Goal: Task Accomplishment & Management: Manage account settings

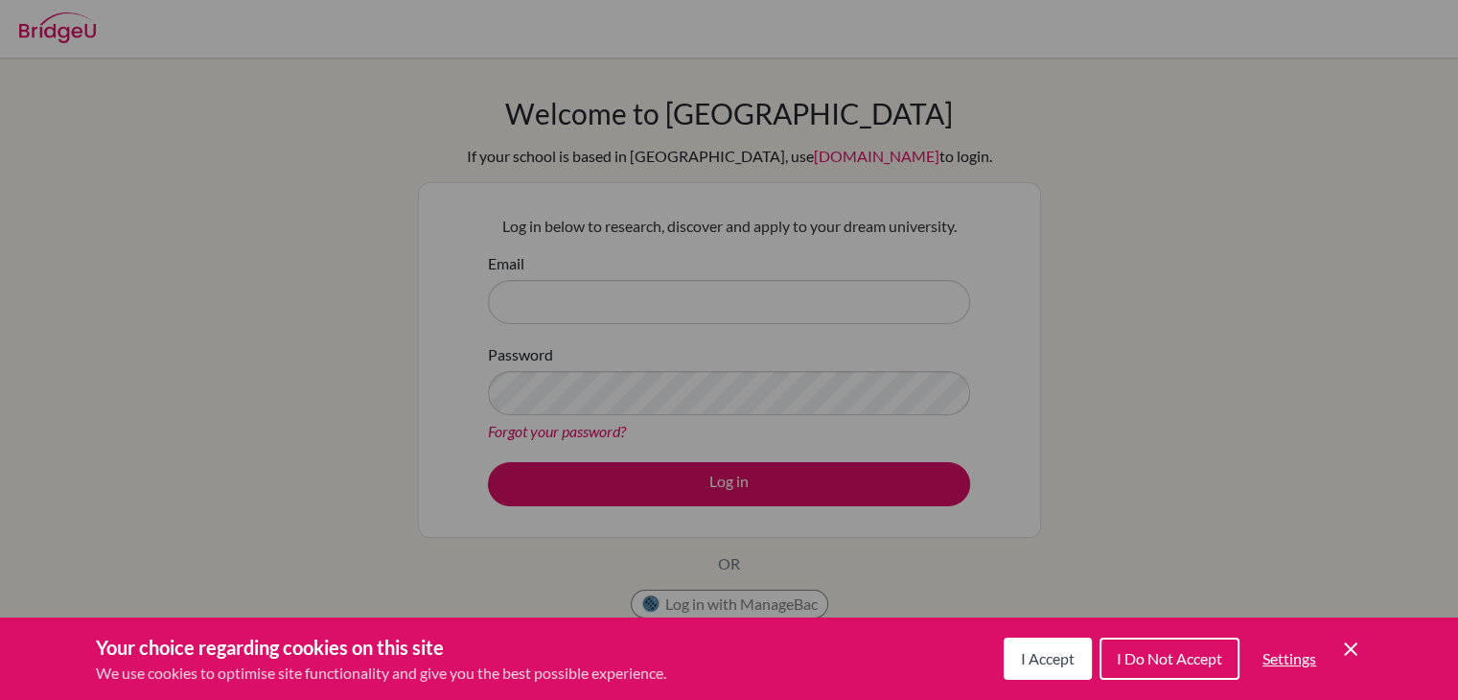
click at [1338, 654] on div "I Accept I Do Not Accept Settings Cookie Control Close Icon" at bounding box center [1183, 659] width 359 height 50
click at [1346, 651] on icon "Cookie Control Close Icon" at bounding box center [1351, 649] width 23 height 23
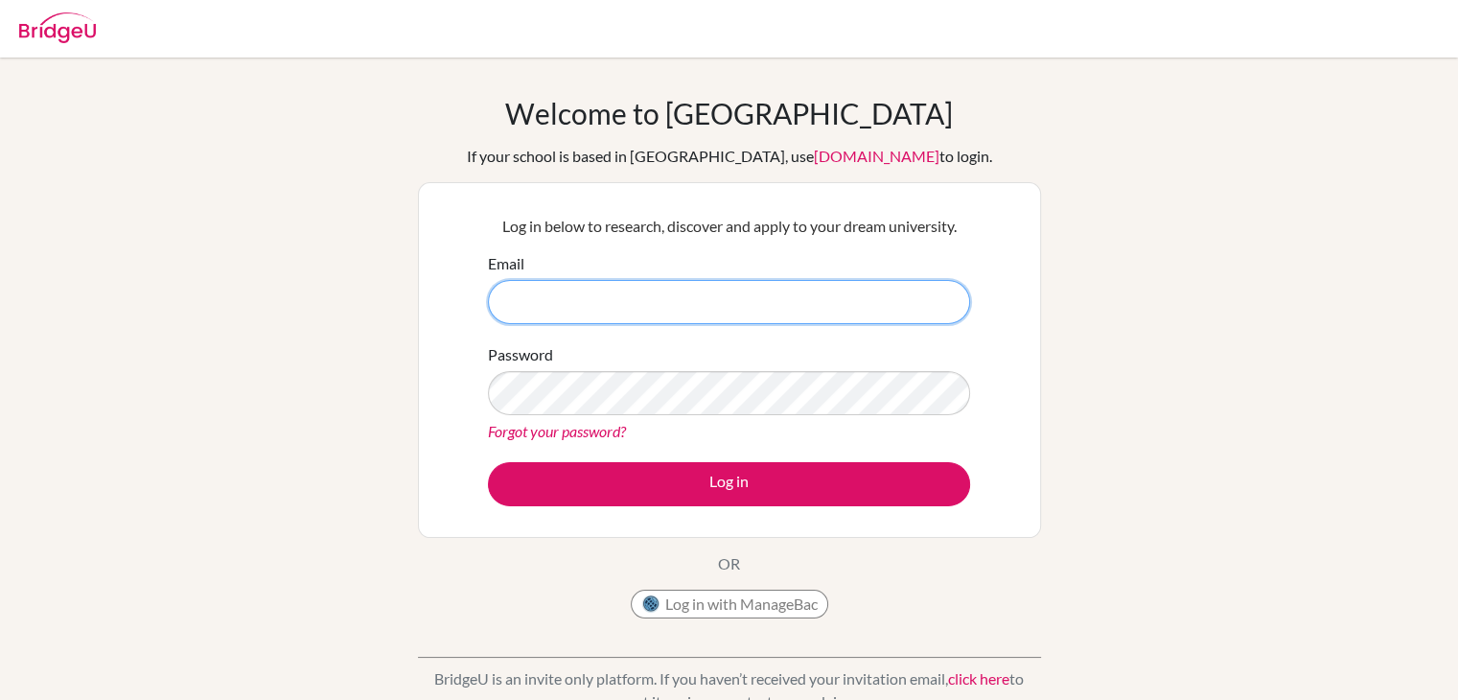
click at [756, 314] on input "Email" at bounding box center [729, 302] width 482 height 44
type input "mzain12127@gmail.com"
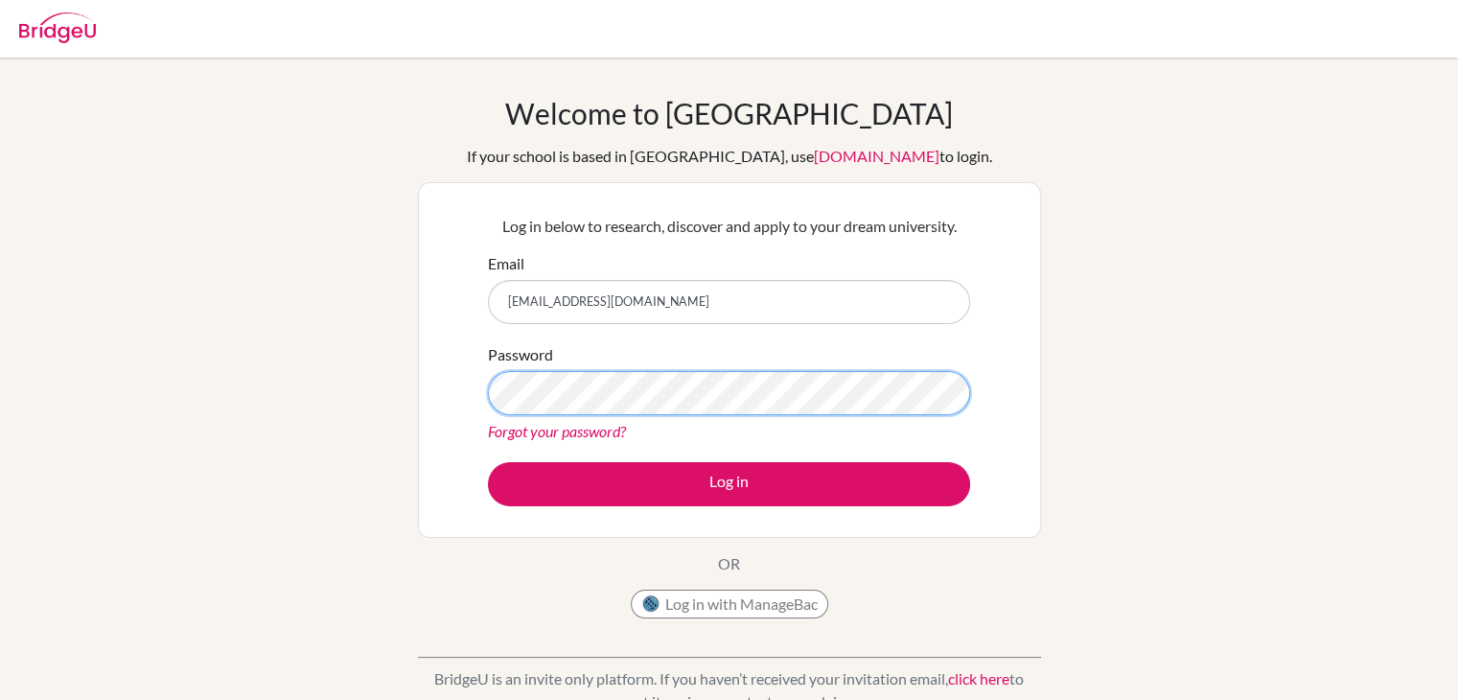
click at [488, 462] on button "Log in" at bounding box center [729, 484] width 482 height 44
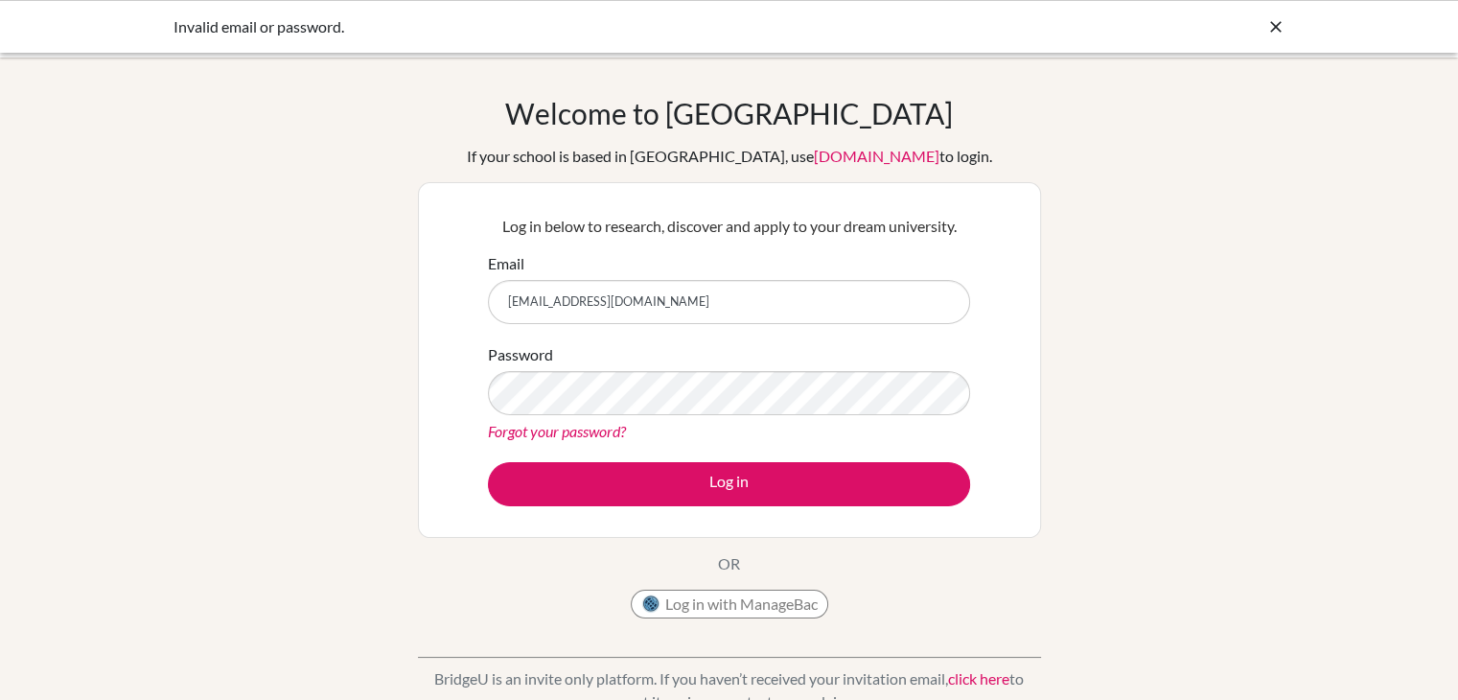
click at [539, 428] on link "Forgot your password?" at bounding box center [557, 431] width 138 height 18
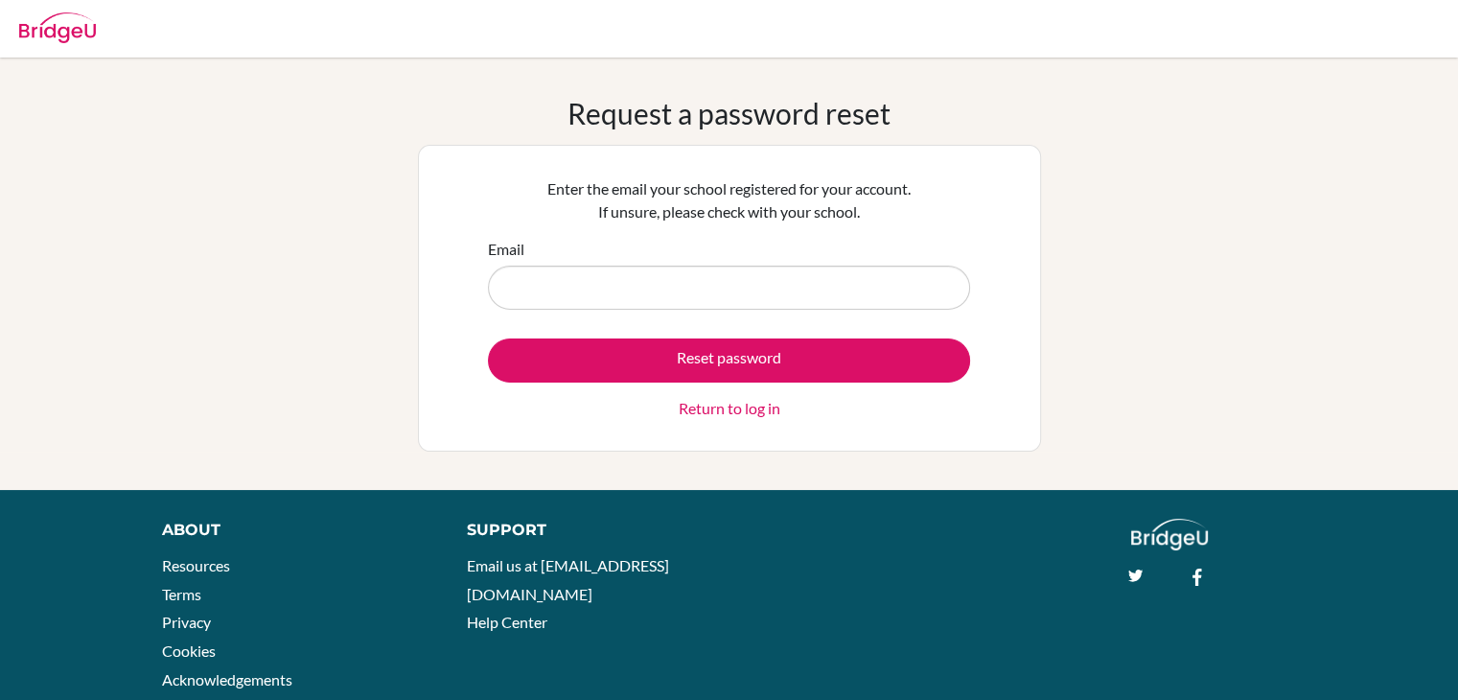
click at [802, 291] on input "Email" at bounding box center [729, 288] width 482 height 44
type input "[EMAIL_ADDRESS][DOMAIN_NAME]"
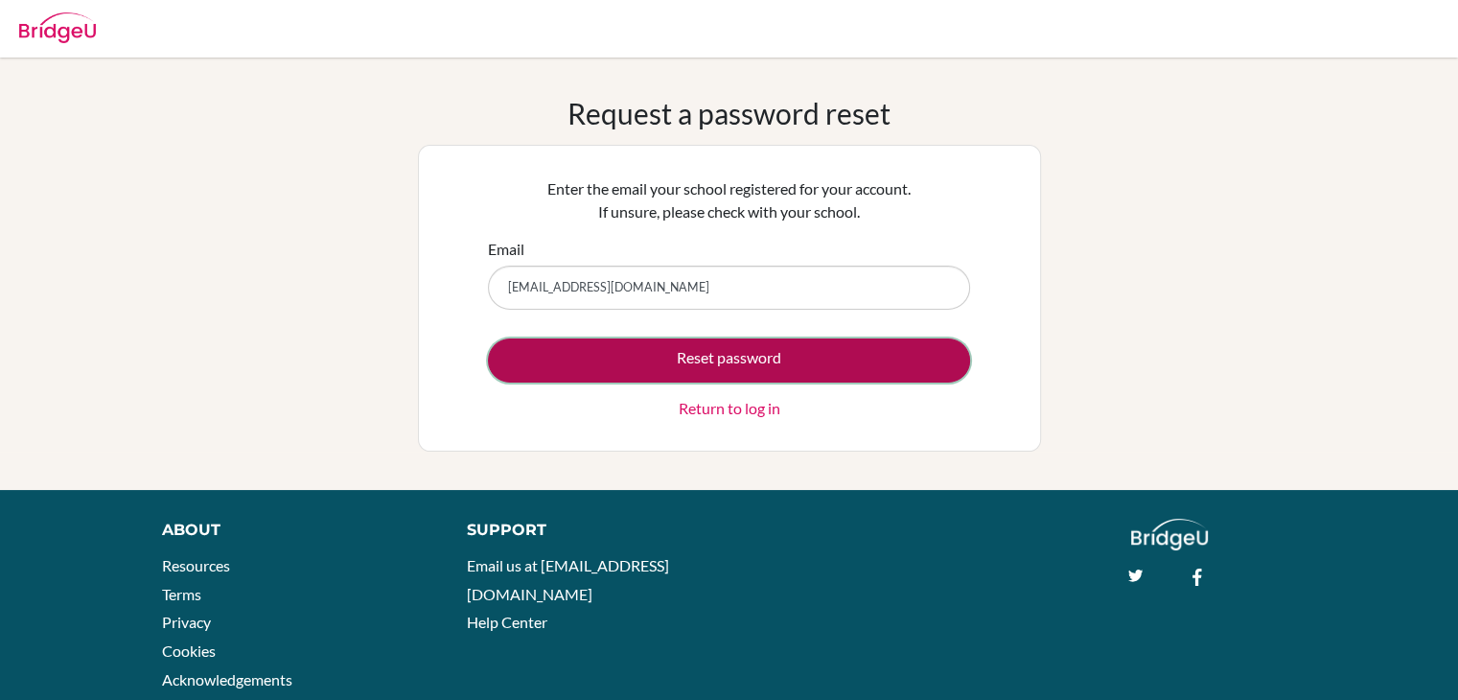
click at [709, 358] on button "Reset password" at bounding box center [729, 360] width 482 height 44
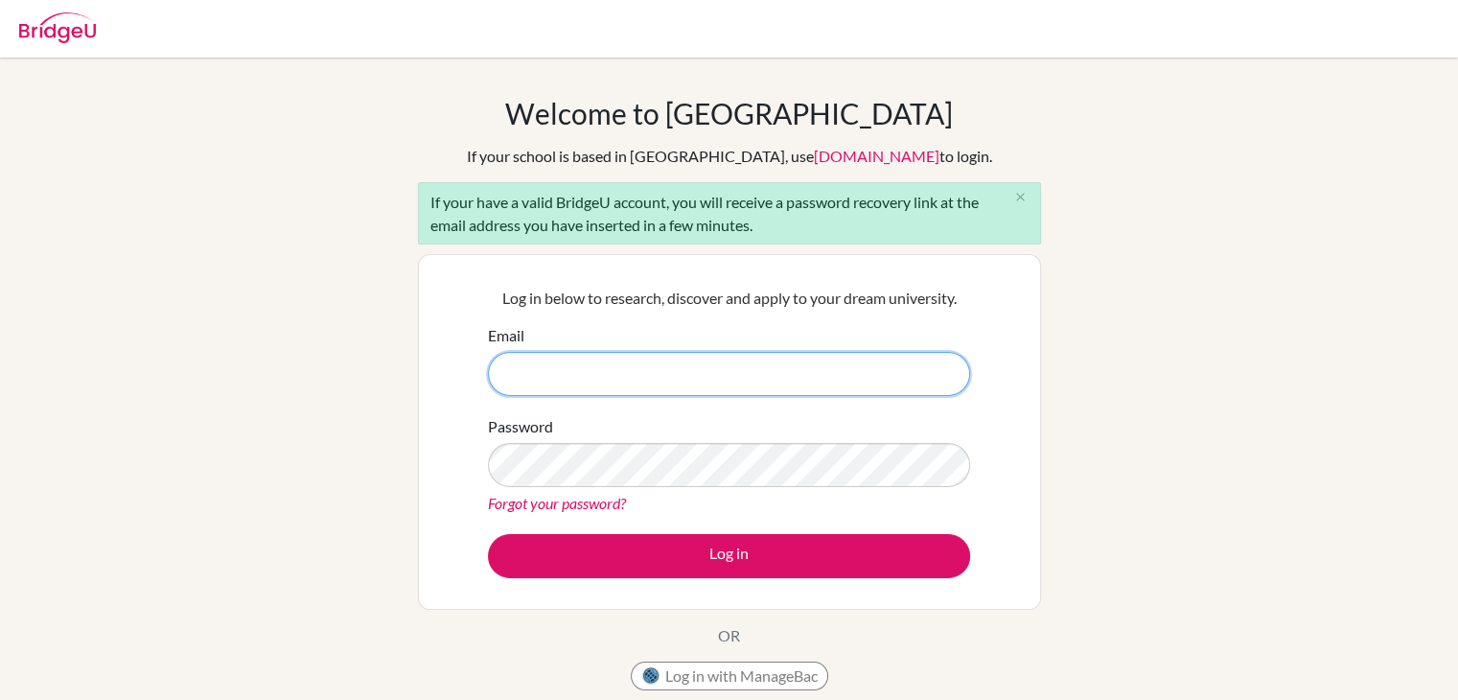
click at [794, 379] on input "Email" at bounding box center [729, 374] width 482 height 44
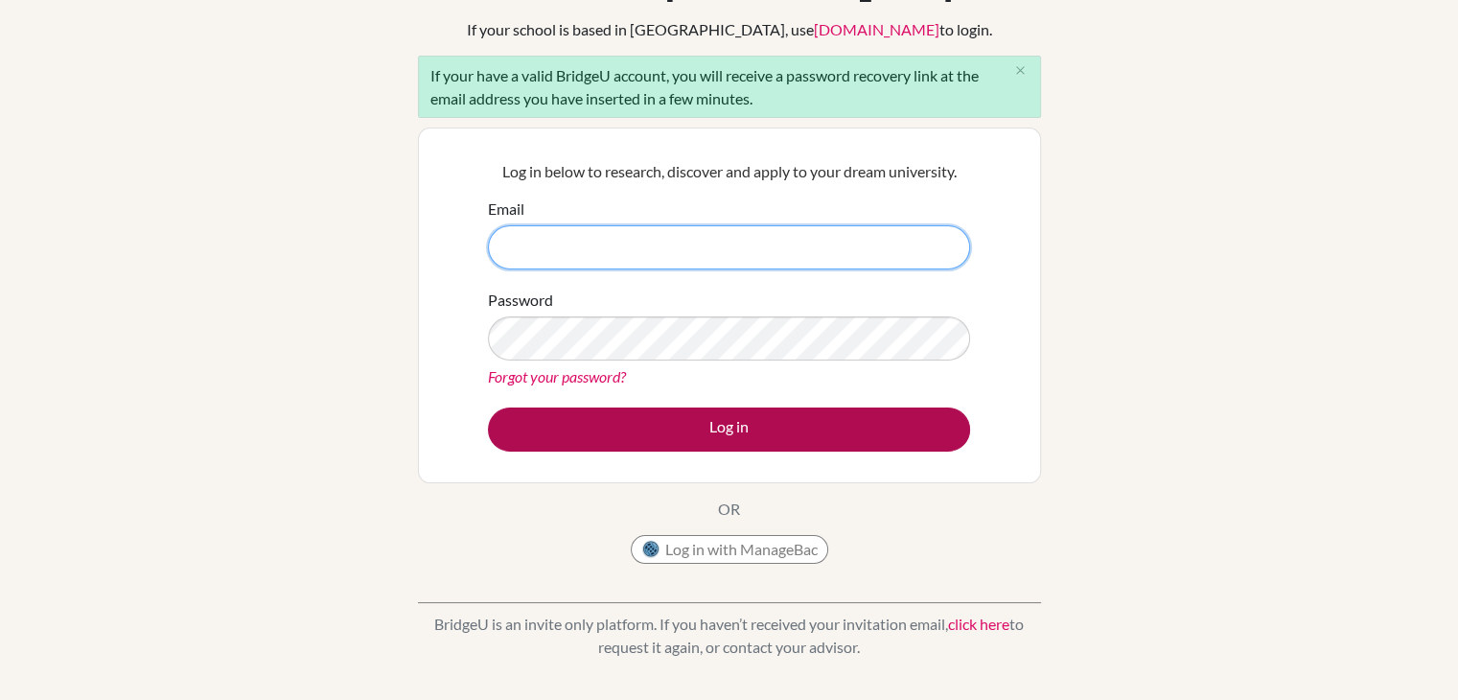
scroll to position [123, 0]
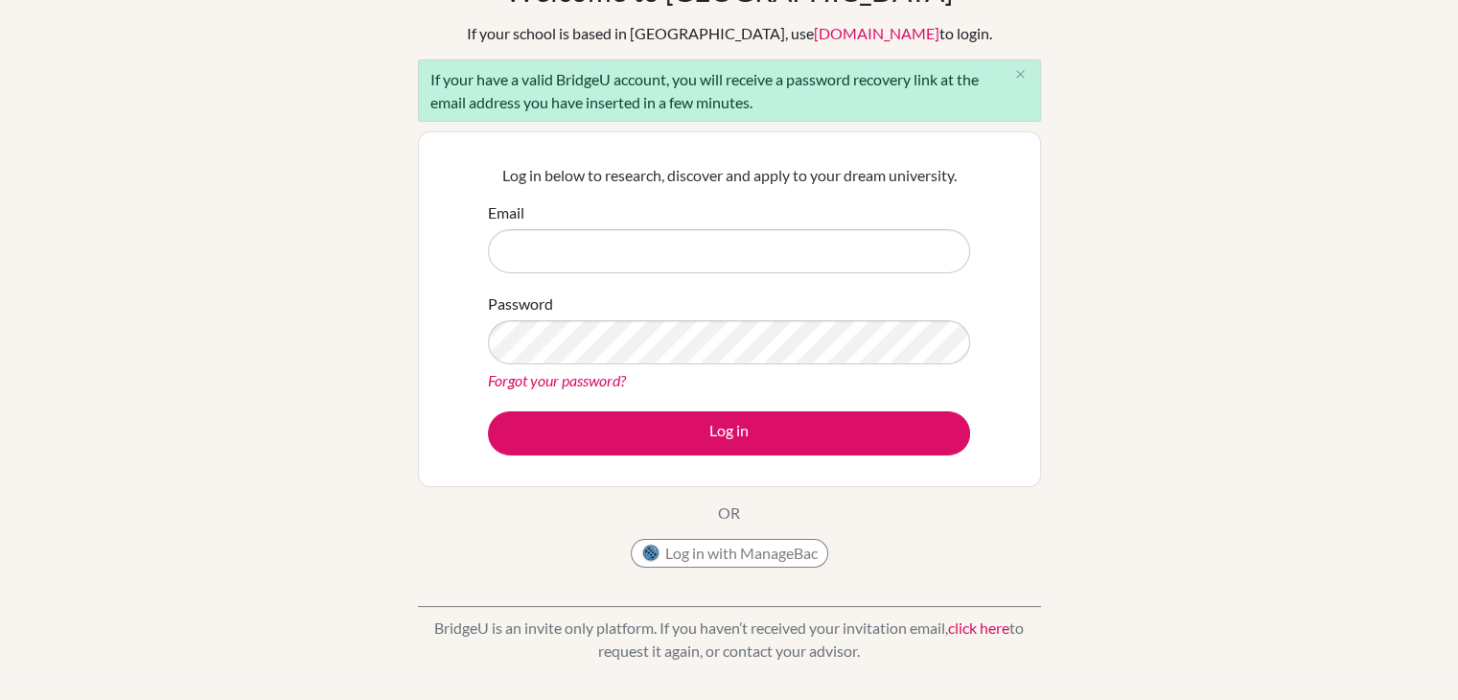
click at [571, 388] on link "Forgot your password?" at bounding box center [557, 380] width 138 height 18
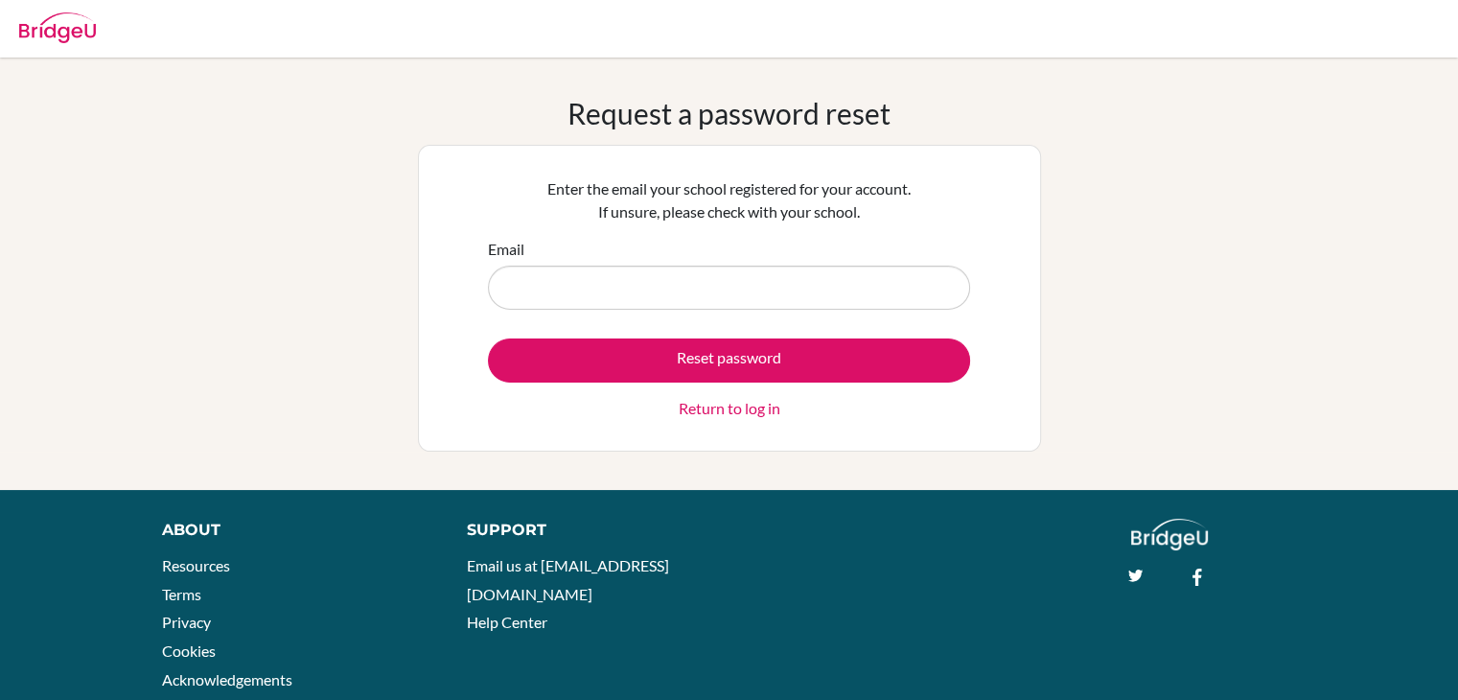
drag, startPoint x: 96, startPoint y: 45, endPoint x: 59, endPoint y: 35, distance: 37.7
click at [59, 35] on div at bounding box center [729, 29] width 1439 height 58
click at [59, 35] on img at bounding box center [57, 27] width 77 height 31
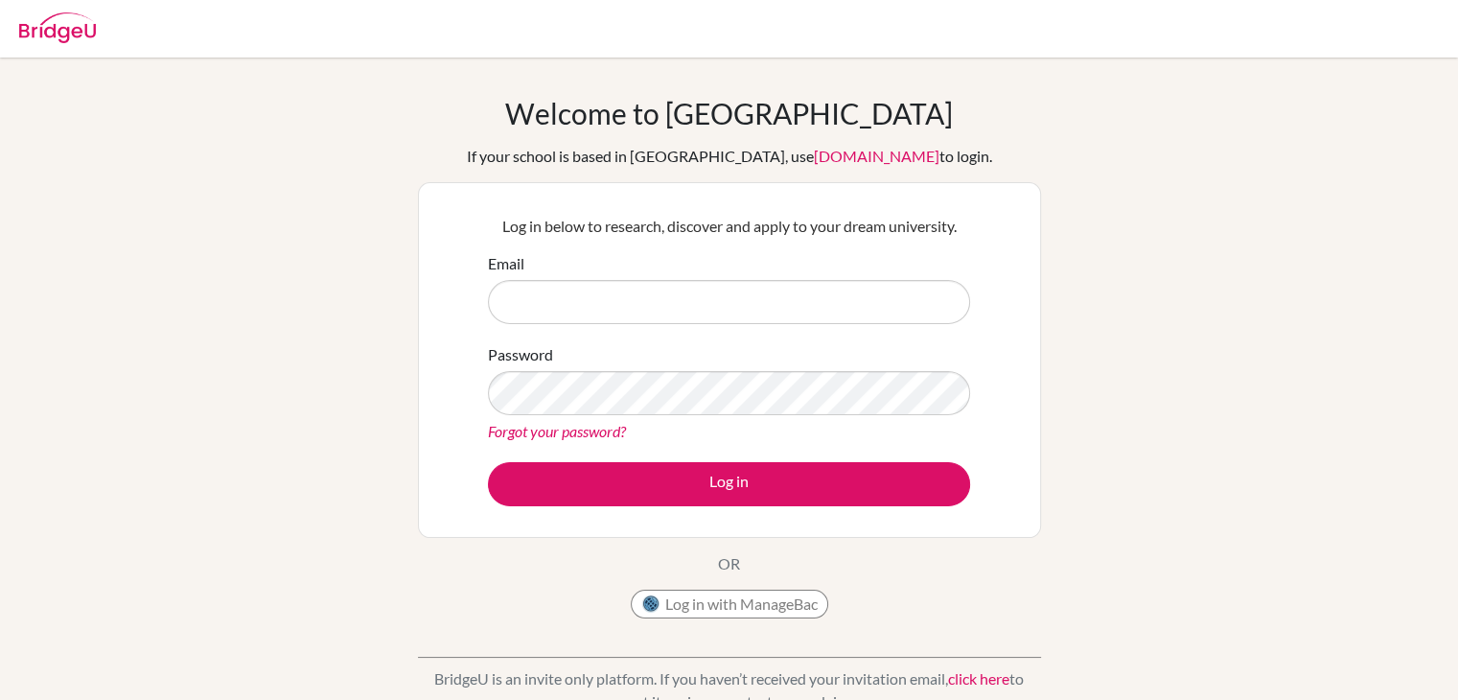
click at [59, 35] on img at bounding box center [57, 27] width 77 height 31
click at [743, 300] on input "Email" at bounding box center [729, 302] width 482 height 44
type input "[EMAIL_ADDRESS][DOMAIN_NAME]"
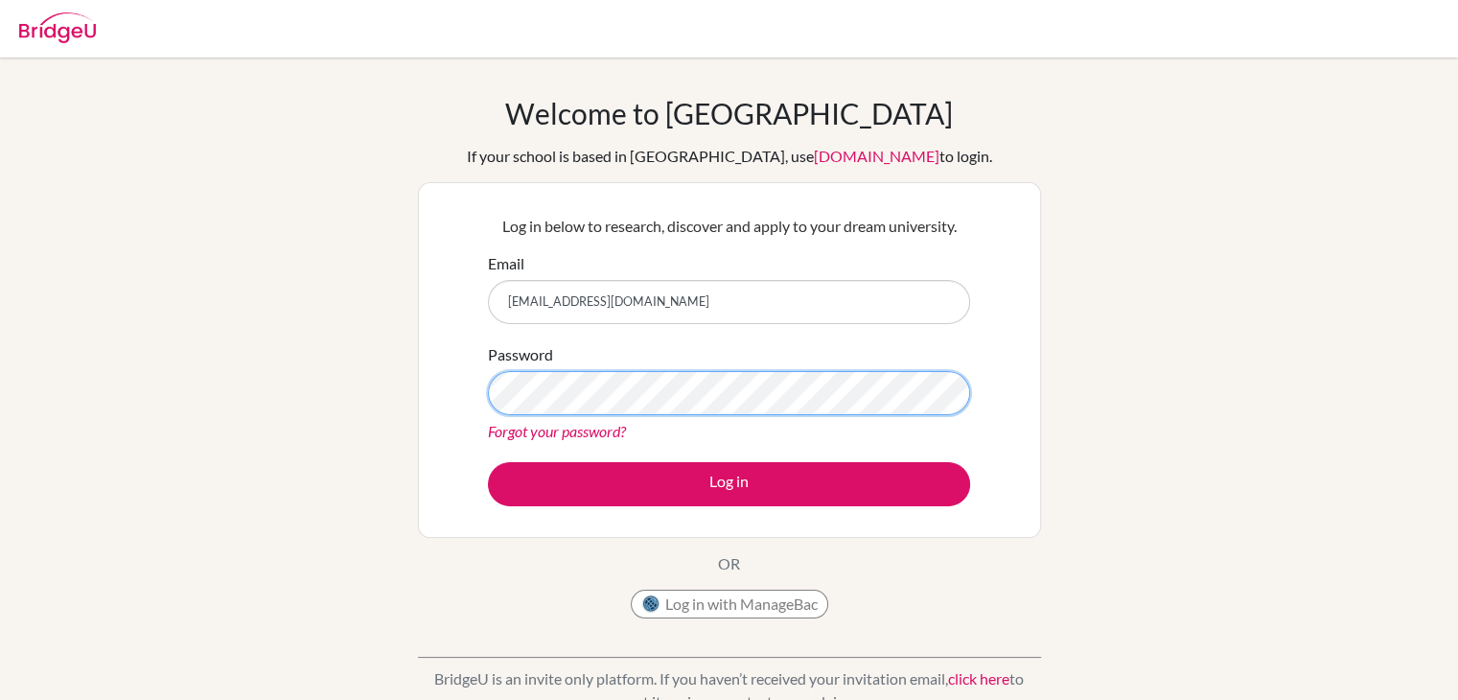
click at [488, 462] on button "Log in" at bounding box center [729, 484] width 482 height 44
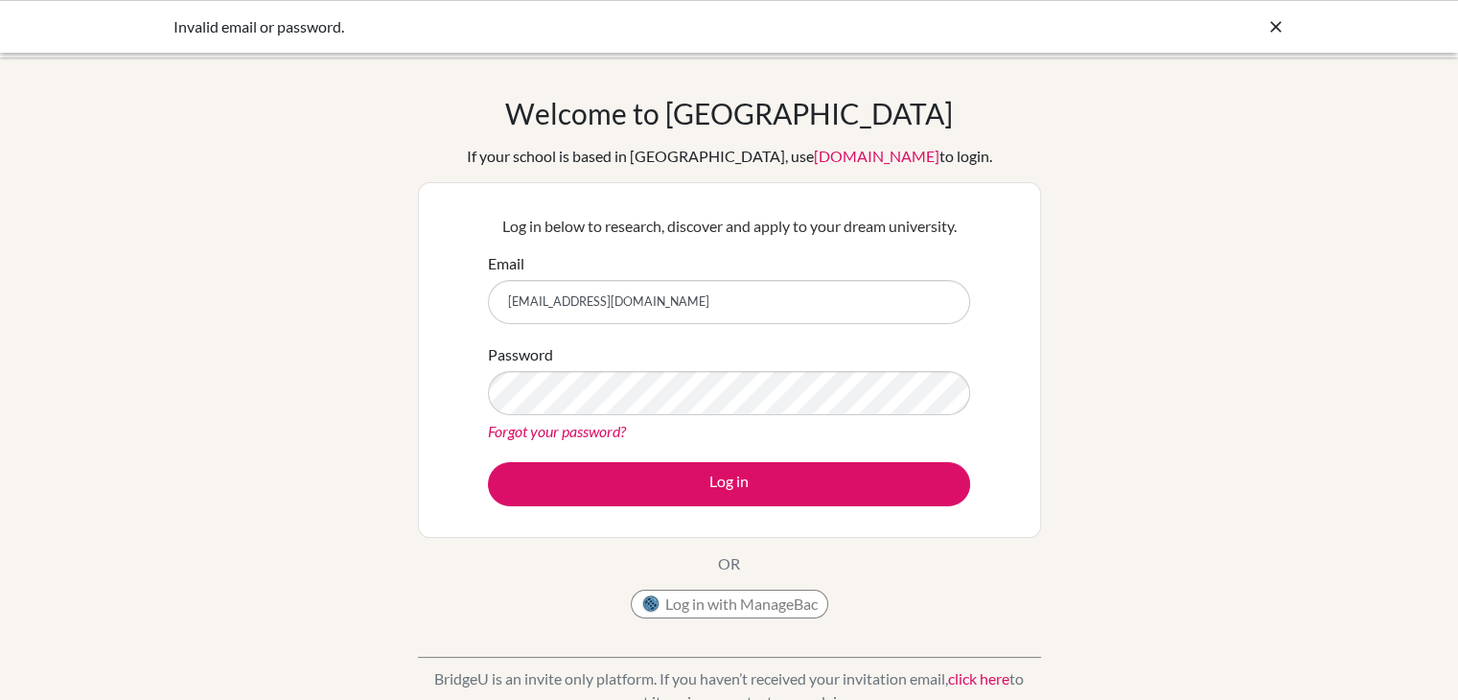
click at [552, 428] on link "Forgot your password?" at bounding box center [557, 431] width 138 height 18
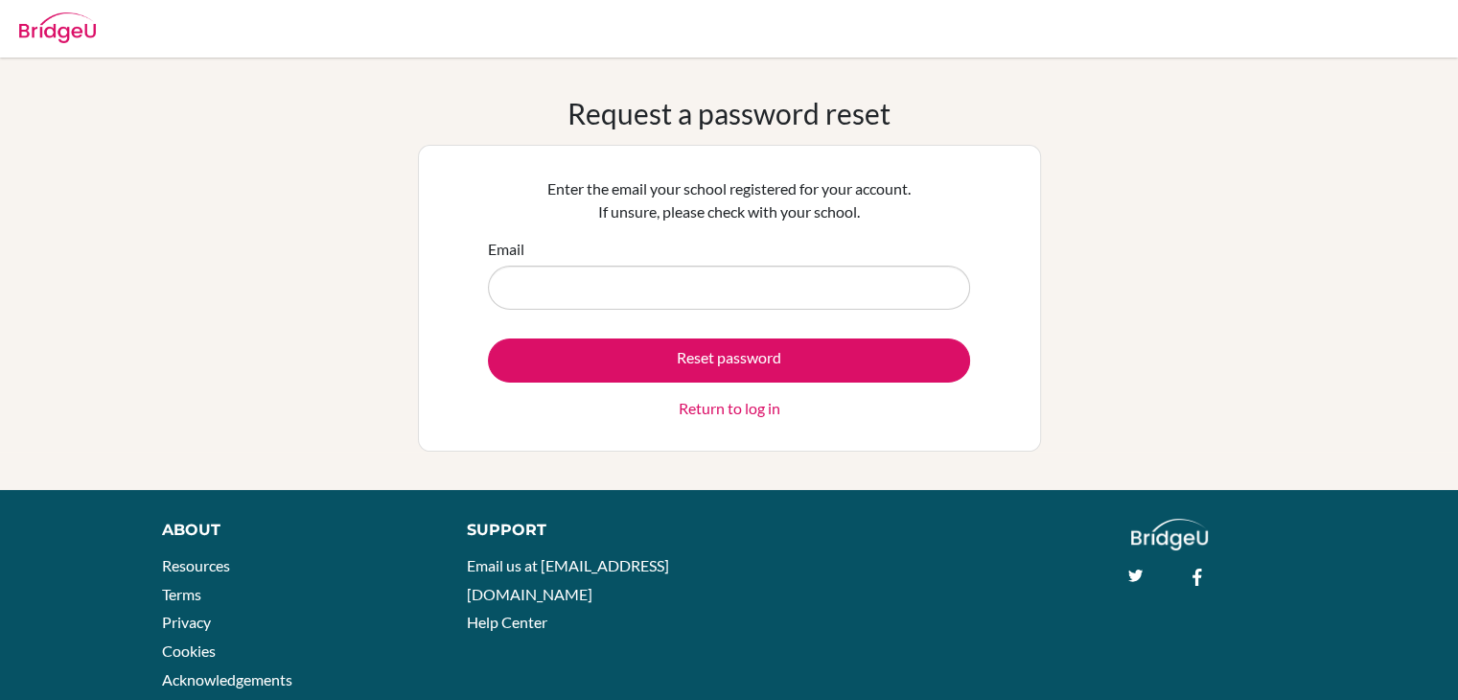
click at [699, 277] on input "Email" at bounding box center [729, 288] width 482 height 44
type input "[EMAIL_ADDRESS][DOMAIN_NAME]"
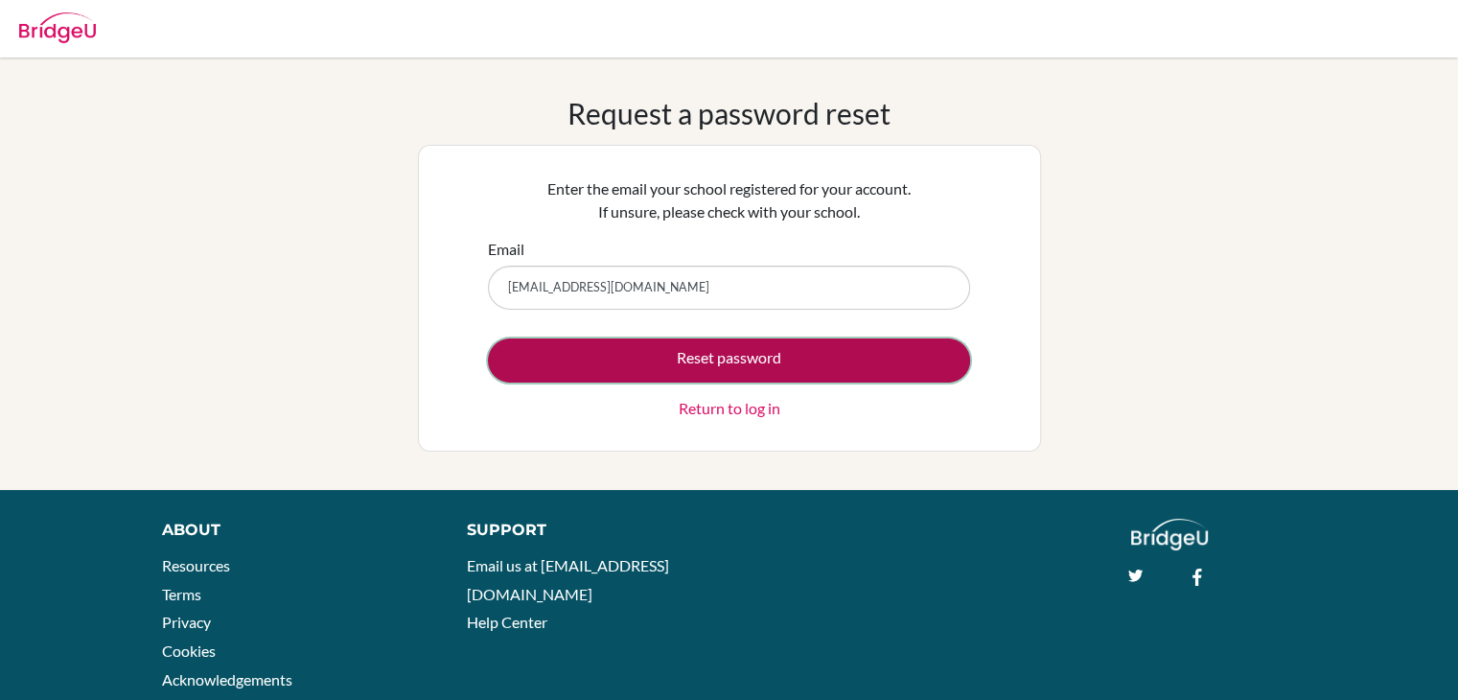
click at [716, 361] on button "Reset password" at bounding box center [729, 360] width 482 height 44
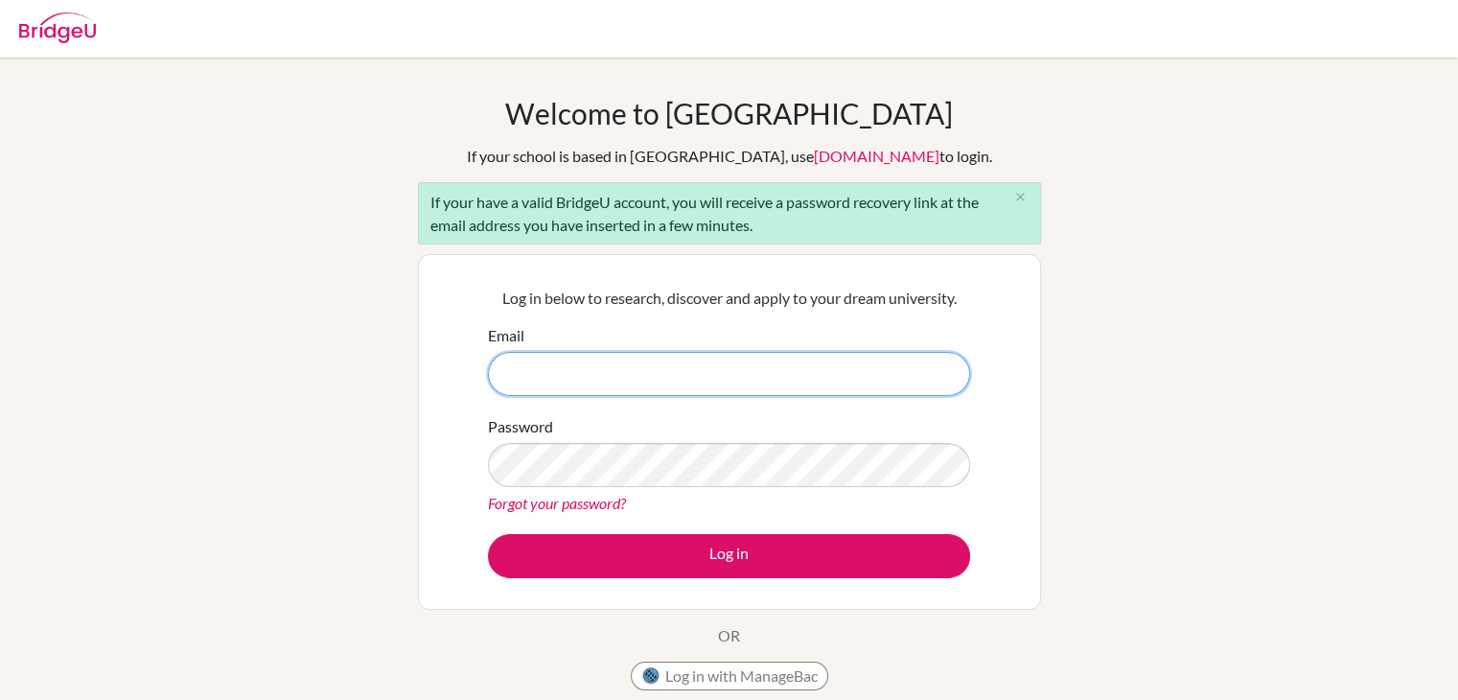
click at [668, 377] on input "Email" at bounding box center [729, 374] width 482 height 44
type input "[EMAIL_ADDRESS][DOMAIN_NAME]"
click at [488, 534] on button "Log in" at bounding box center [729, 556] width 482 height 44
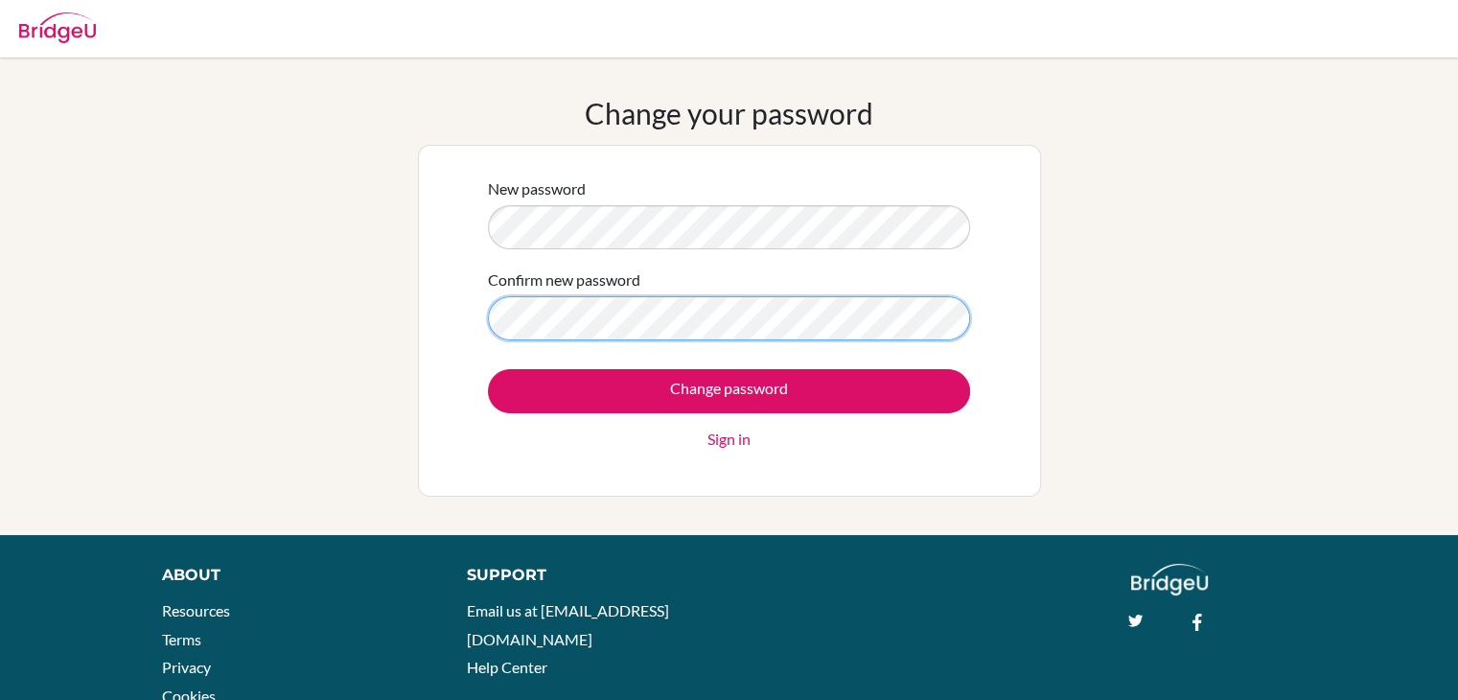
click at [488, 369] on input "Change password" at bounding box center [729, 391] width 482 height 44
